Goal: Transaction & Acquisition: Purchase product/service

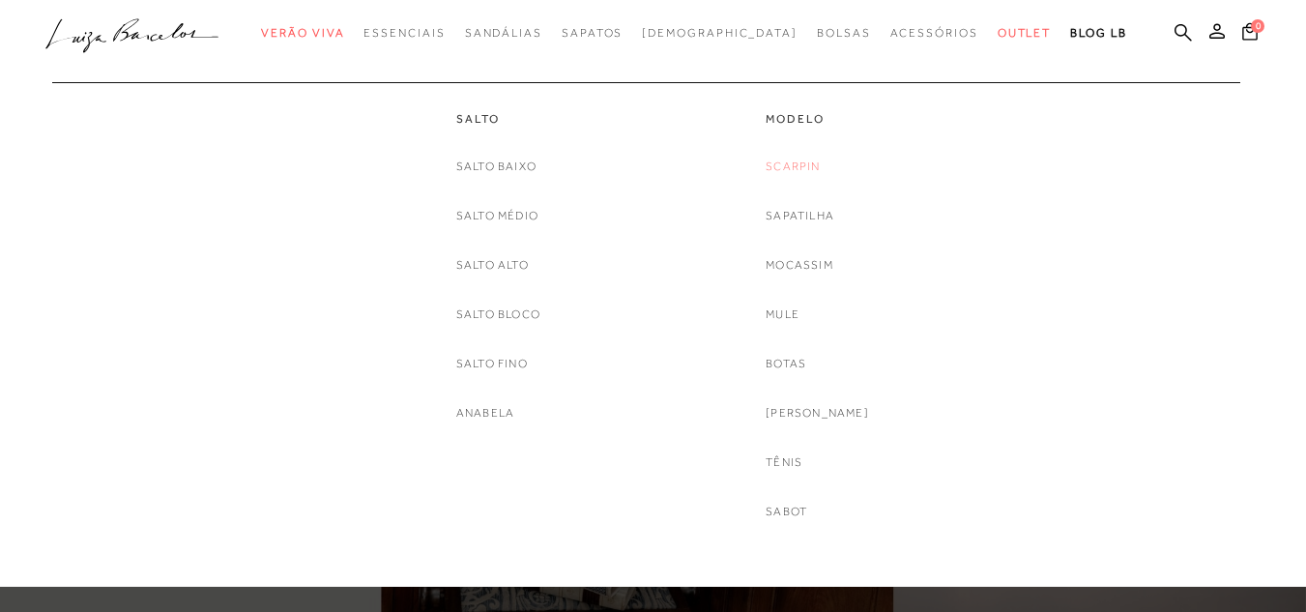
click at [806, 161] on link "Scarpin" at bounding box center [792, 167] width 54 height 20
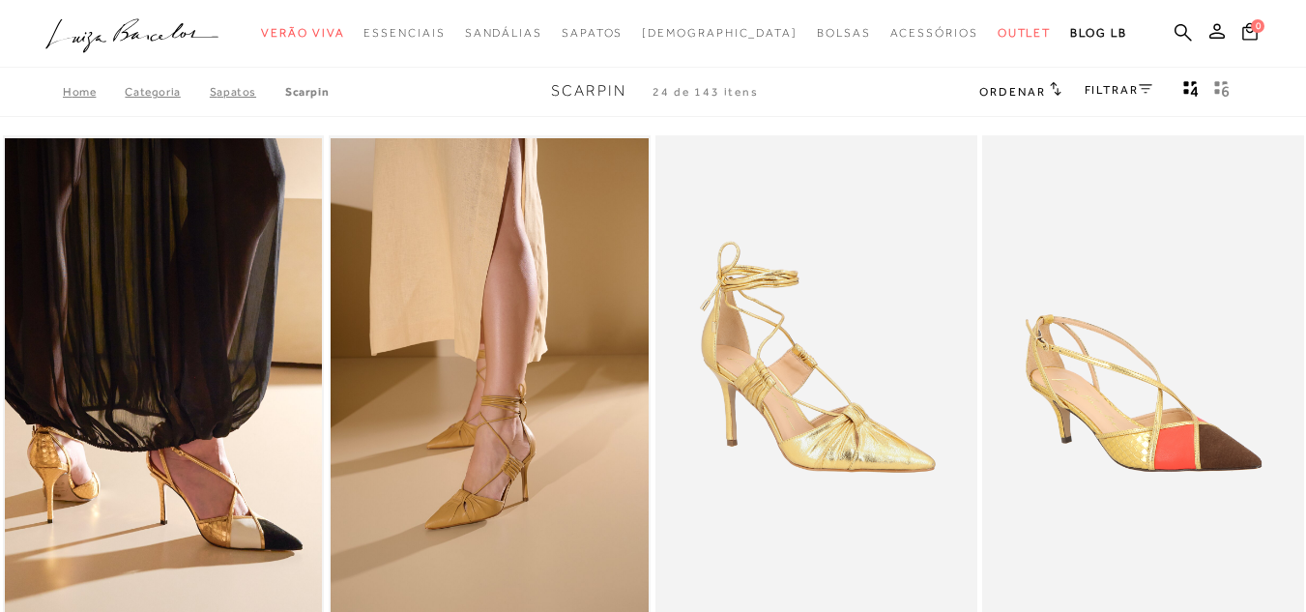
click at [1125, 88] on link "FILTRAR" at bounding box center [1118, 90] width 68 height 14
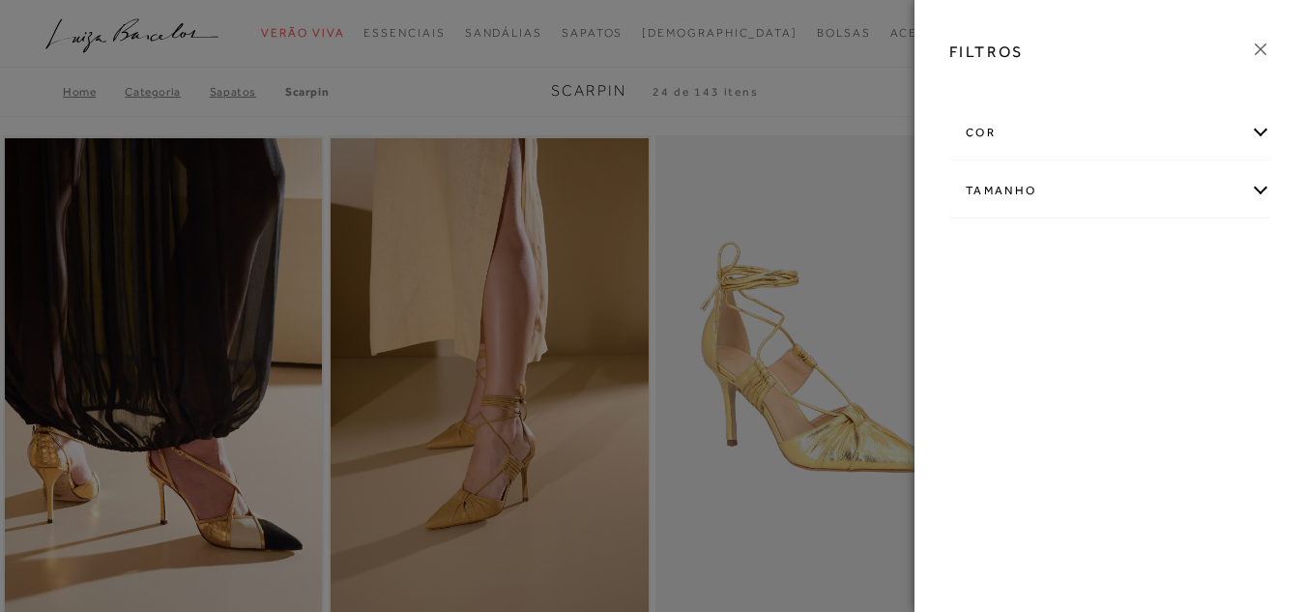
click at [990, 141] on div "cor" at bounding box center [1110, 132] width 320 height 51
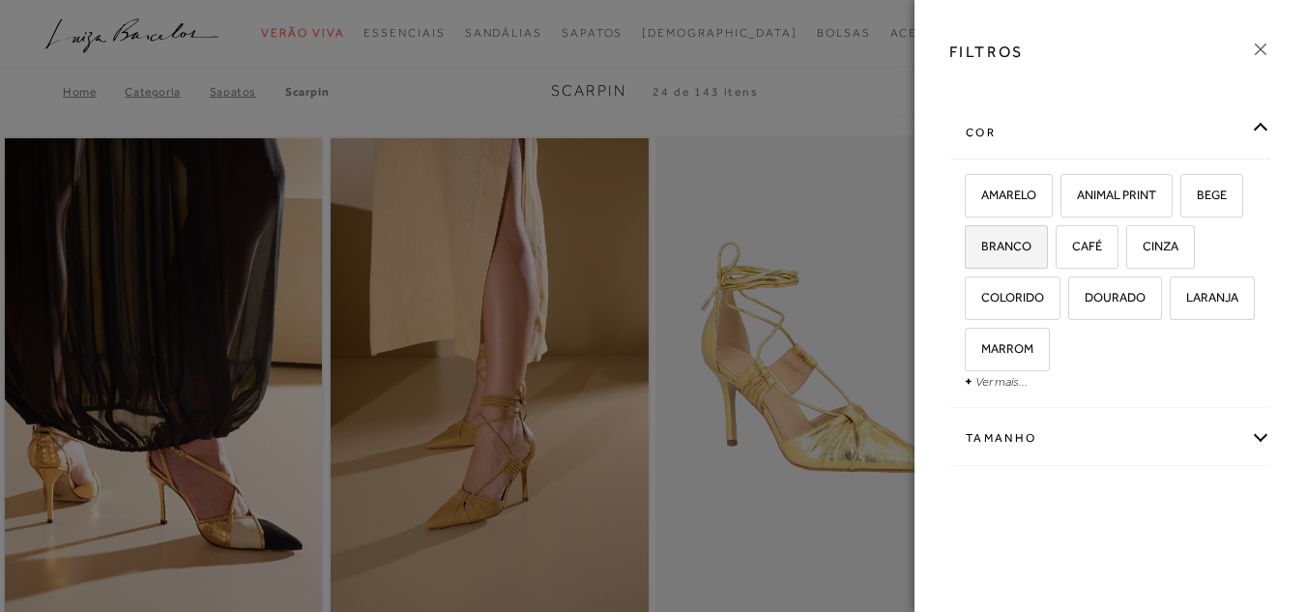
click at [1019, 249] on span "BRANCO" at bounding box center [998, 246] width 65 height 14
click at [981, 249] on input "BRANCO" at bounding box center [971, 249] width 19 height 19
checkbox input "true"
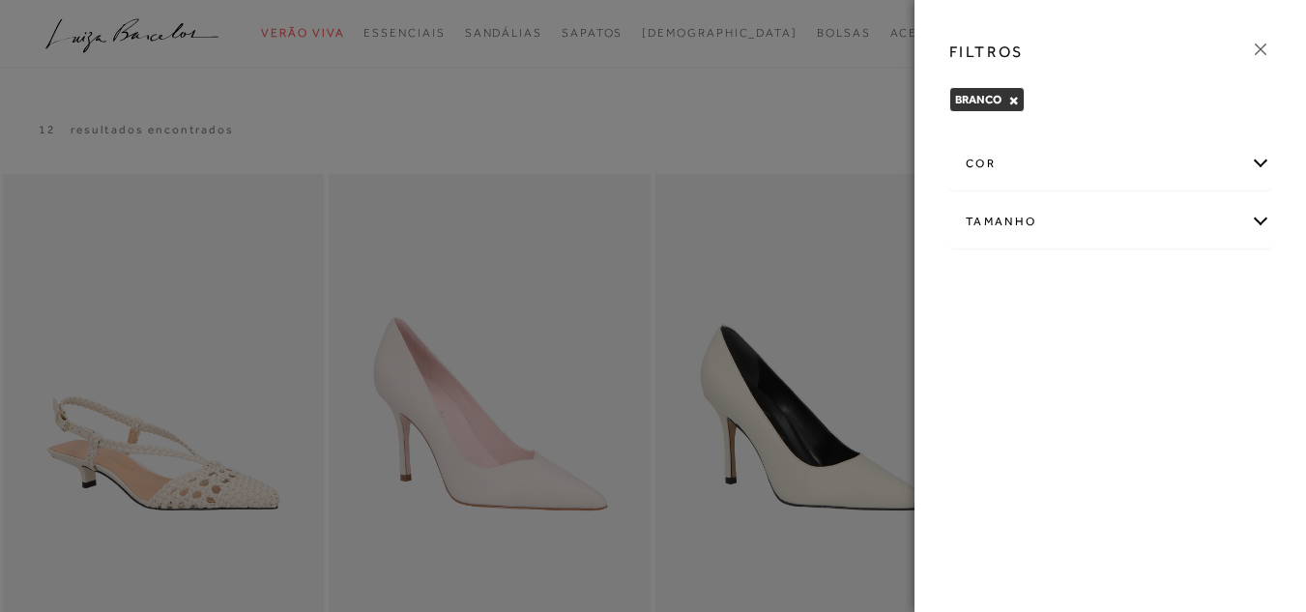
click at [1265, 50] on icon at bounding box center [1259, 49] width 21 height 21
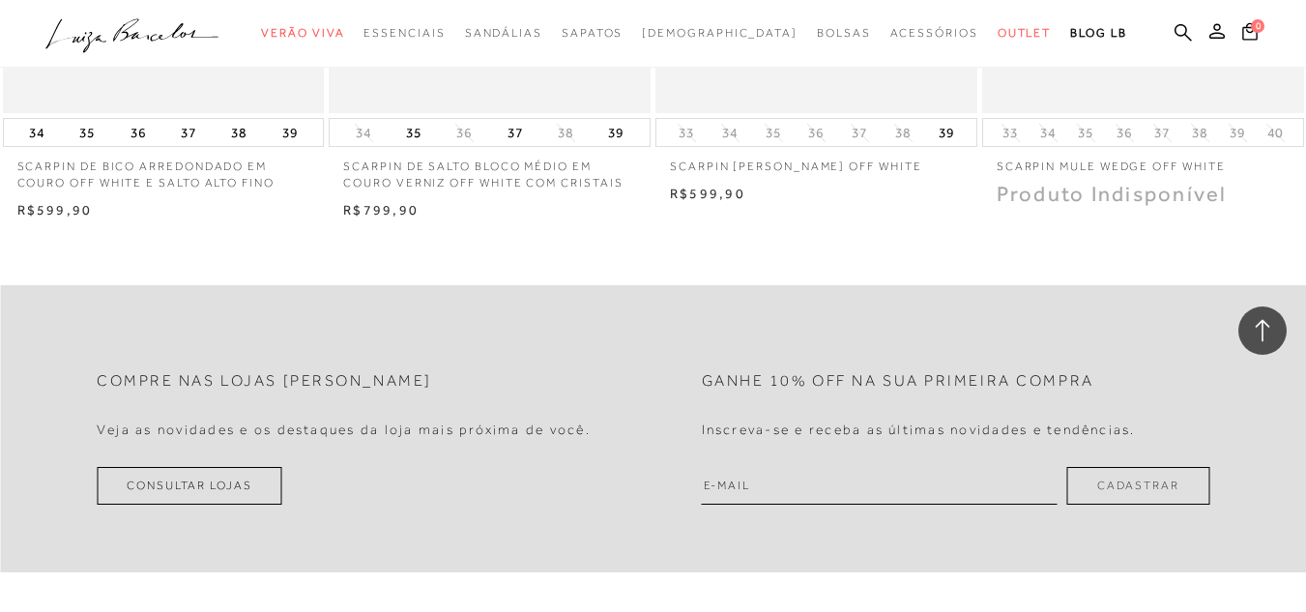
scroll to position [1643, 0]
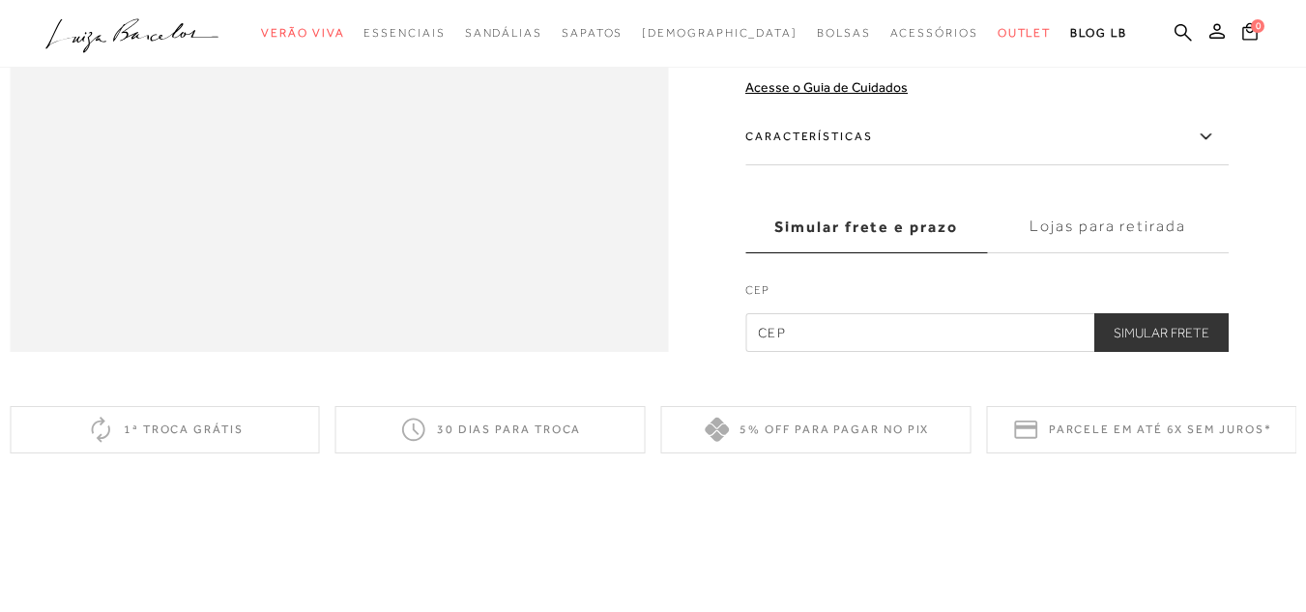
scroll to position [1643, 0]
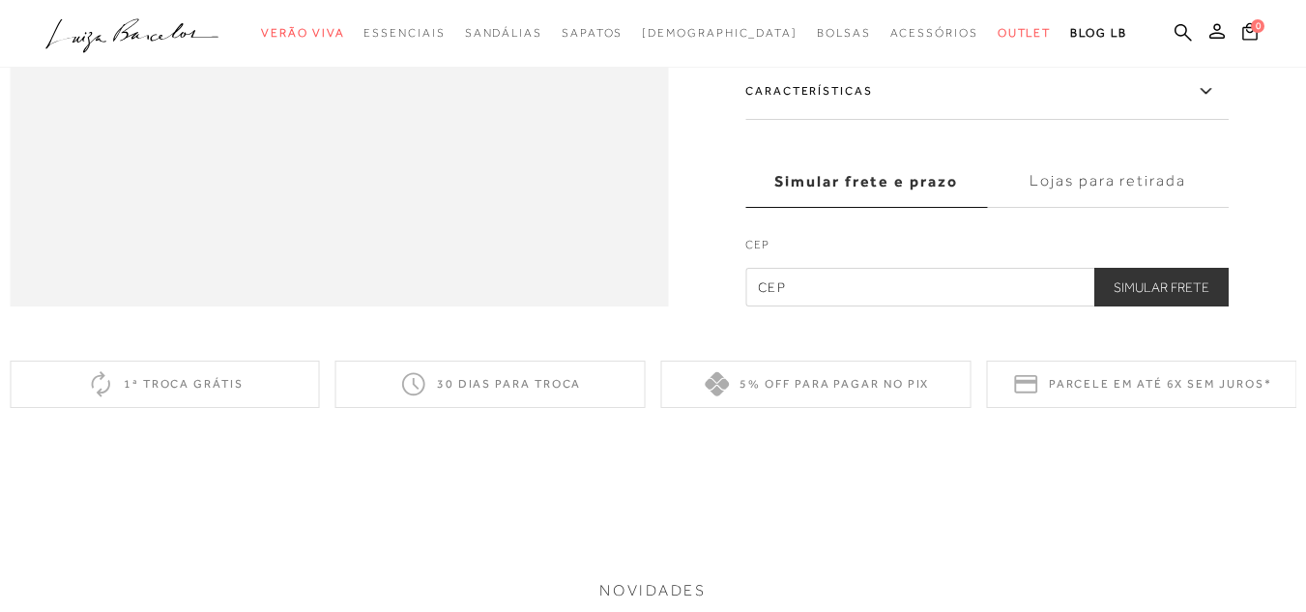
click at [1205, 103] on icon at bounding box center [1204, 91] width 23 height 24
click at [0, 0] on input "Características" at bounding box center [0, 0] width 0 height 0
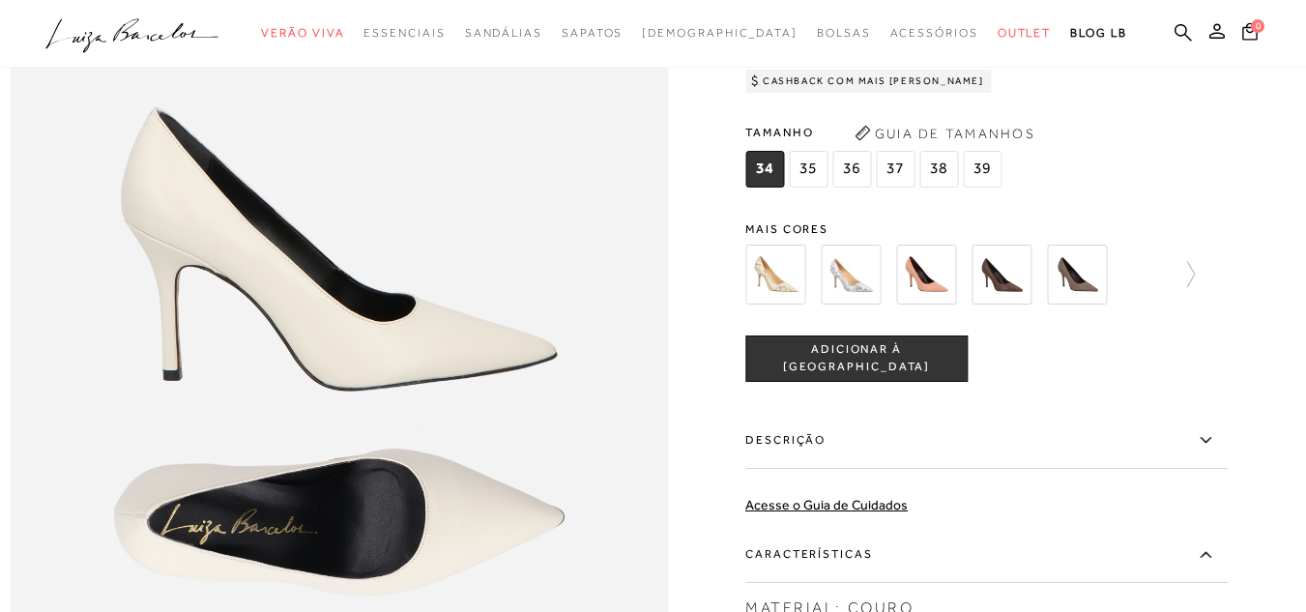
scroll to position [1063, 0]
